Goal: Task Accomplishment & Management: Manage account settings

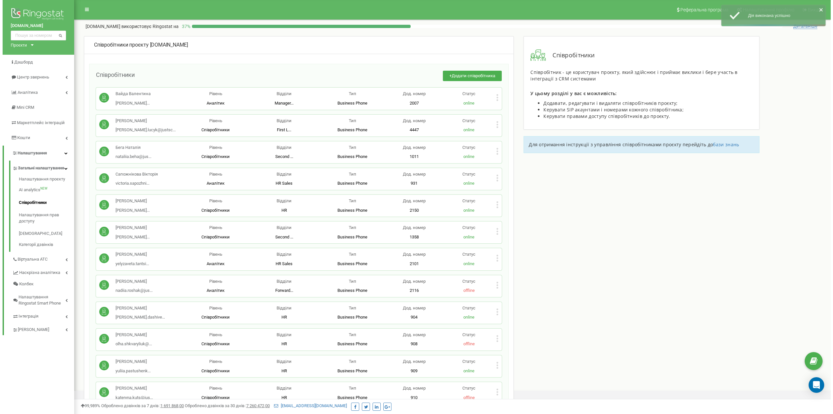
scroll to position [3667, 0]
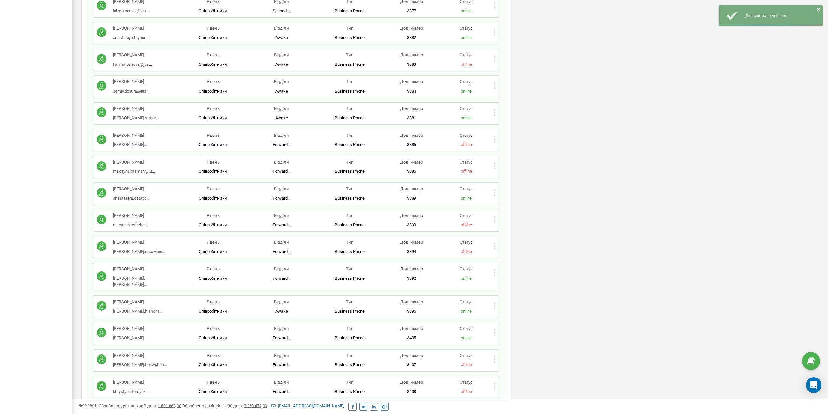
click at [496, 216] on icon at bounding box center [495, 219] width 2 height 7
click at [514, 235] on div "Видалити співробітника" at bounding box center [526, 240] width 64 height 10
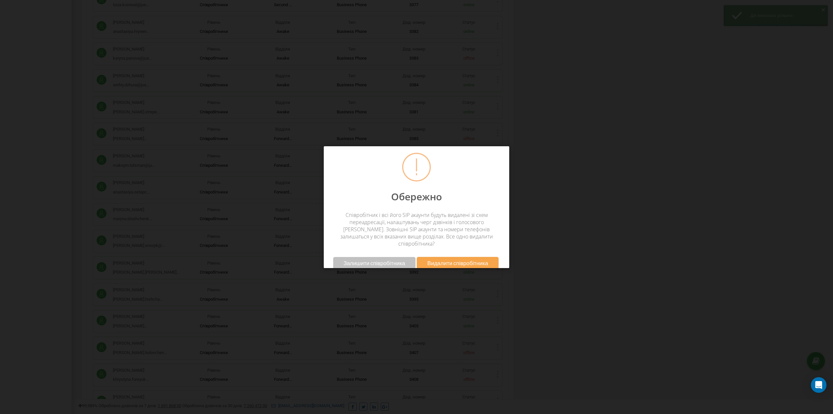
click at [458, 259] on span "Видалити співробітника" at bounding box center [457, 262] width 61 height 7
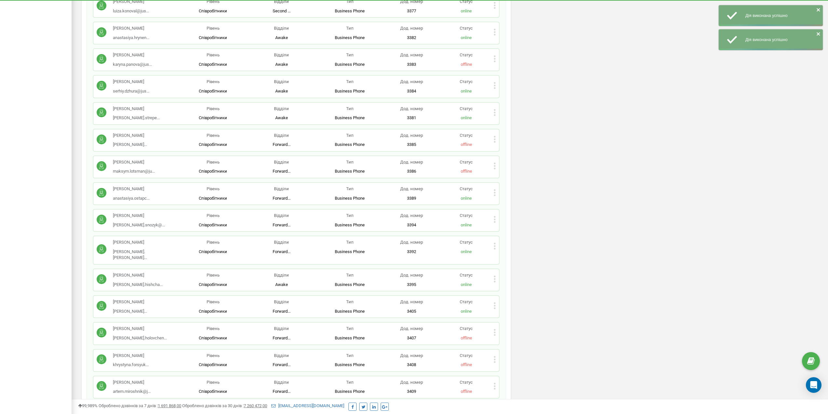
scroll to position [2383, 0]
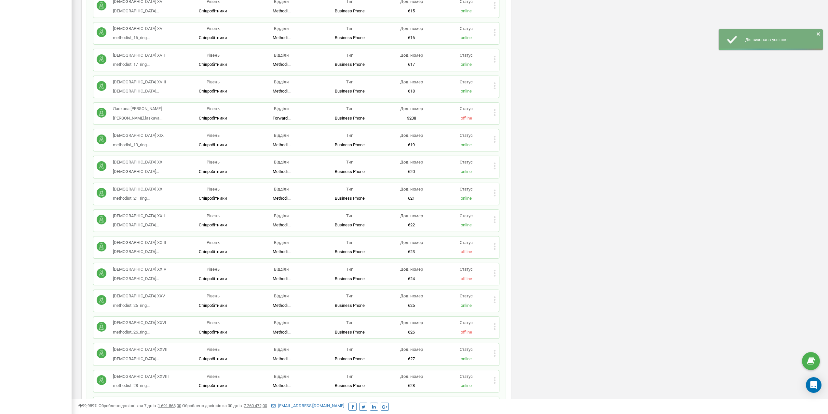
click at [493, 213] on div "Статус online" at bounding box center [466, 220] width 55 height 15
click at [494, 216] on icon at bounding box center [495, 219] width 2 height 7
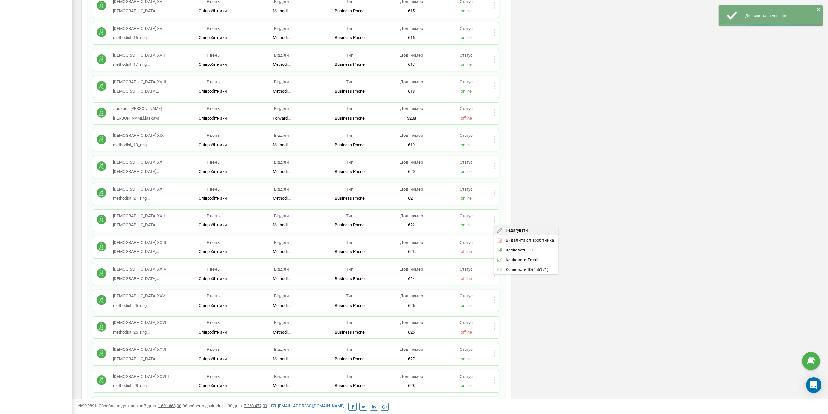
click at [510, 228] on span "Редагувати" at bounding box center [516, 230] width 26 height 4
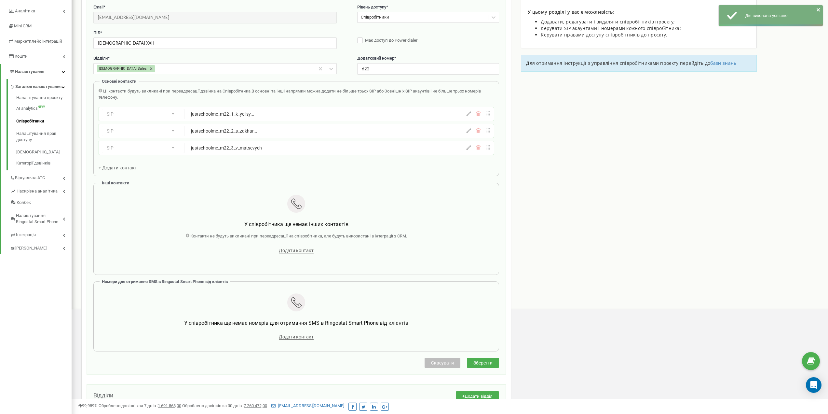
scroll to position [65, 0]
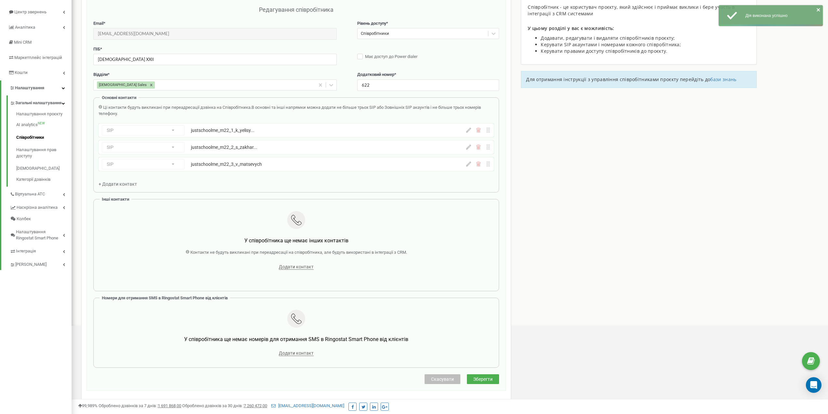
click at [469, 133] on div "SIP Номер телефону SIP Зовнішній SIP justschoolme_m22_1_k_yelisy... justschoolm…" at bounding box center [296, 130] width 395 height 14
click at [468, 129] on icon at bounding box center [468, 130] width 5 height 5
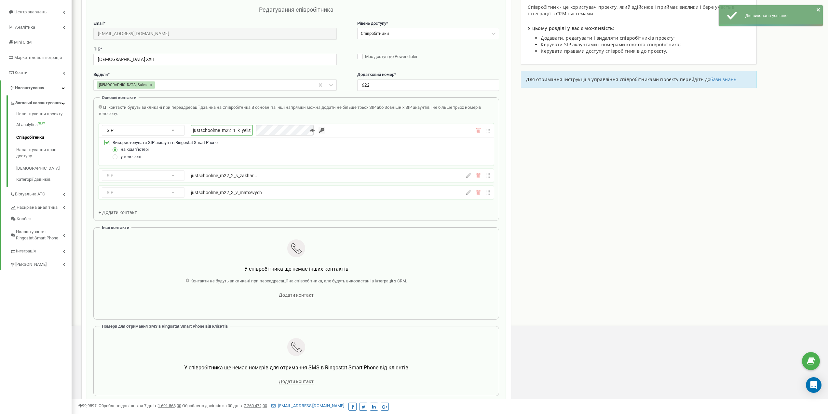
click at [234, 127] on input "justschoolme_m22_1_k_yelisyeyeva" at bounding box center [222, 130] width 62 height 10
paste input "empty"
type input "justschoolme_m22_1_empty"
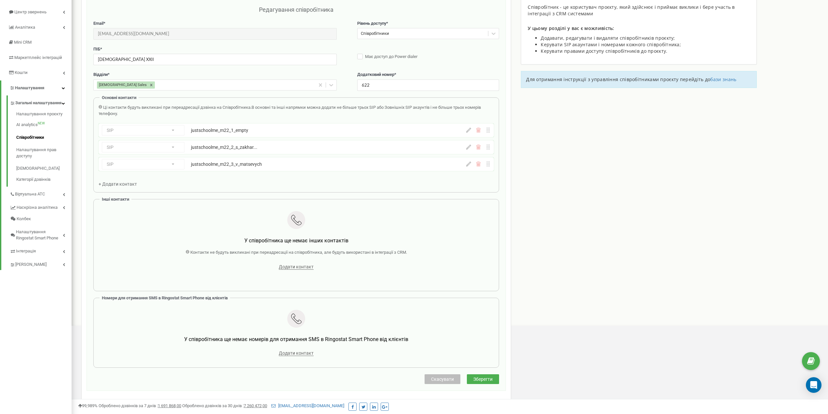
click at [470, 129] on icon at bounding box center [468, 130] width 5 height 5
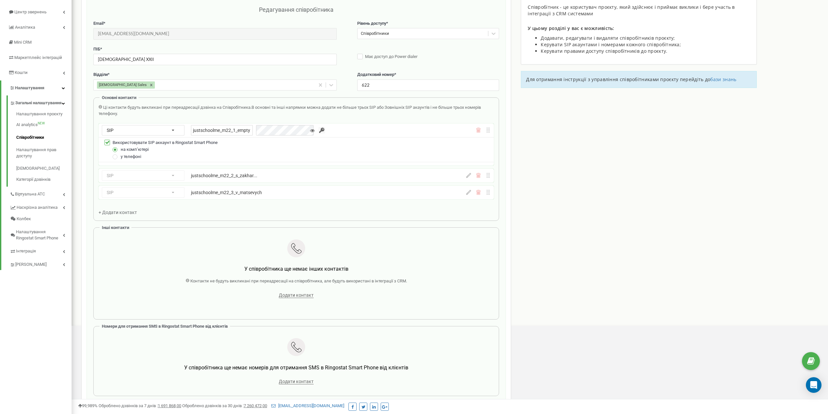
drag, startPoint x: 280, startPoint y: 114, endPoint x: 284, endPoint y: 115, distance: 4.3
click at [280, 114] on div "Ці контакти будуть викликані при переадресації дзвінка на Співробітника. В осно…" at bounding box center [296, 110] width 395 height 12
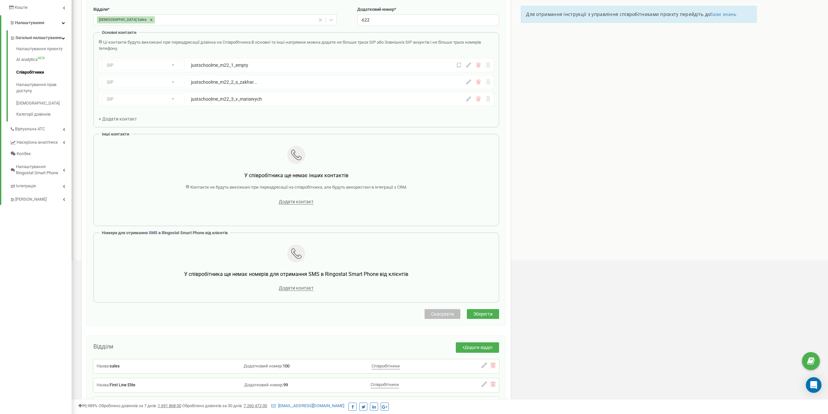
click at [483, 310] on button "Зберегти" at bounding box center [483, 314] width 32 height 10
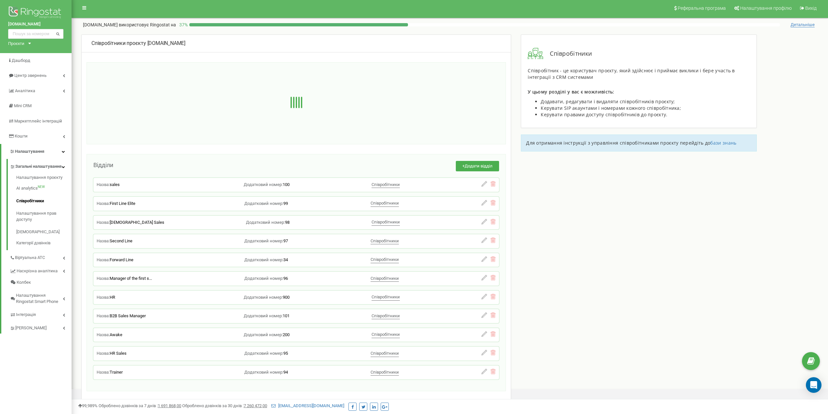
scroll to position [0, 0]
